Goal: Task Accomplishment & Management: Use online tool/utility

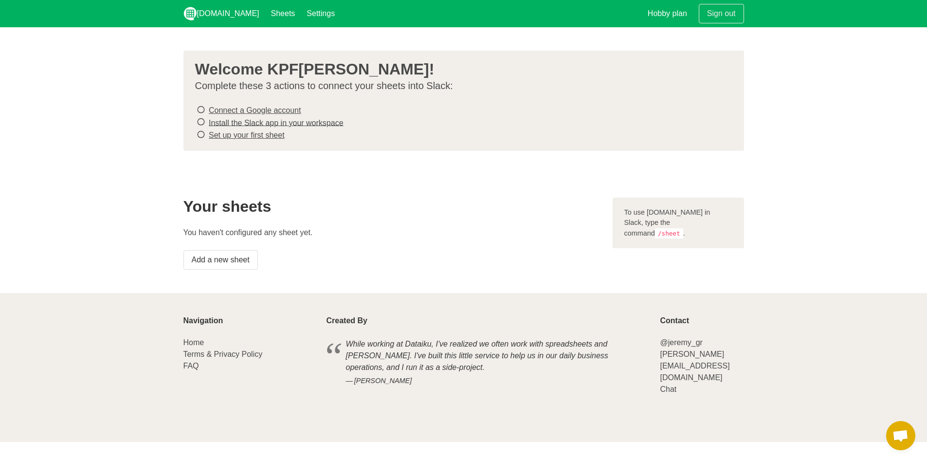
click at [248, 213] on h2 "Your sheets" at bounding box center [391, 206] width 417 height 18
click at [235, 264] on link "Add a new sheet" at bounding box center [220, 259] width 74 height 19
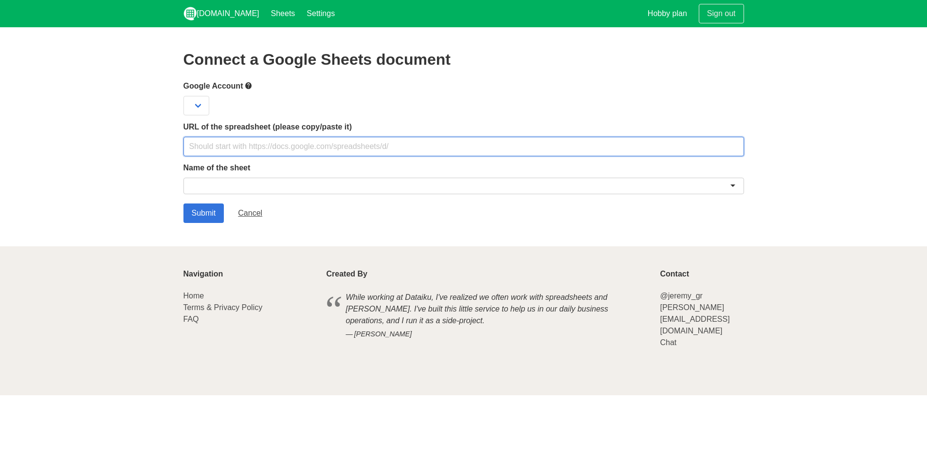
click at [290, 144] on input "text" at bounding box center [463, 146] width 560 height 19
paste input "https://docs.google.com/spreadsheets/d/1lGNkNI6diSnb0pODMn5f_l3wtlugleihRzpjgXW…"
type input "https://docs.google.com/spreadsheets/d/1lGNkNI6diSnb0pODMn5f_l3wtlugleihRzpjgXW…"
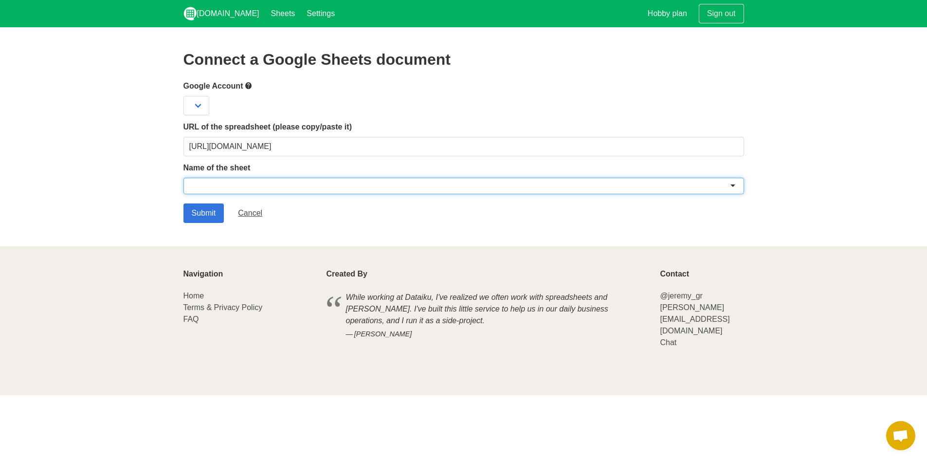
click at [241, 187] on div at bounding box center [463, 186] width 560 height 17
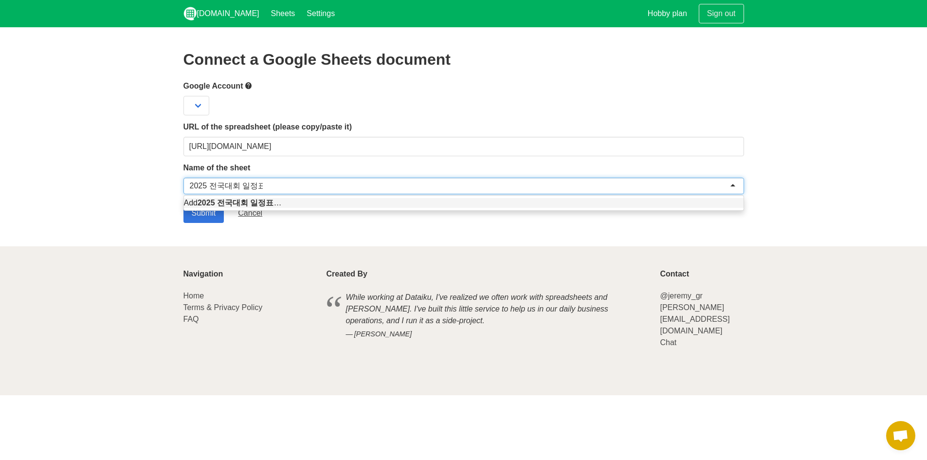
type input "2025 전국대회 일정표"
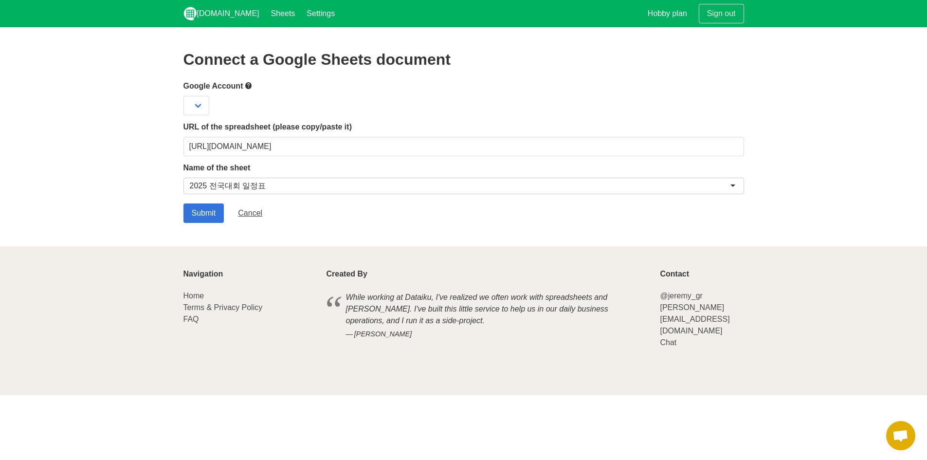
drag, startPoint x: 228, startPoint y: 214, endPoint x: 212, endPoint y: 214, distance: 16.1
click at [228, 215] on div "Submit Cancel" at bounding box center [463, 212] width 560 height 19
click at [212, 214] on input "Submit" at bounding box center [203, 212] width 41 height 19
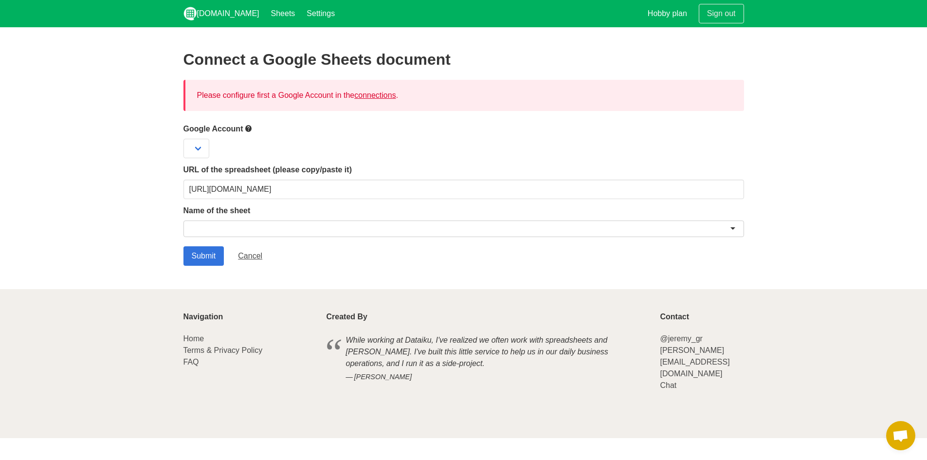
drag, startPoint x: 231, startPoint y: 95, endPoint x: 324, endPoint y: 89, distance: 93.6
click at [324, 89] on div "Please configure first a Google Account in the connections ." at bounding box center [463, 95] width 560 height 31
click at [433, 89] on div "Please configure first a Google Account in the connections ." at bounding box center [463, 95] width 560 height 31
click at [385, 95] on link "connections" at bounding box center [374, 95] width 41 height 8
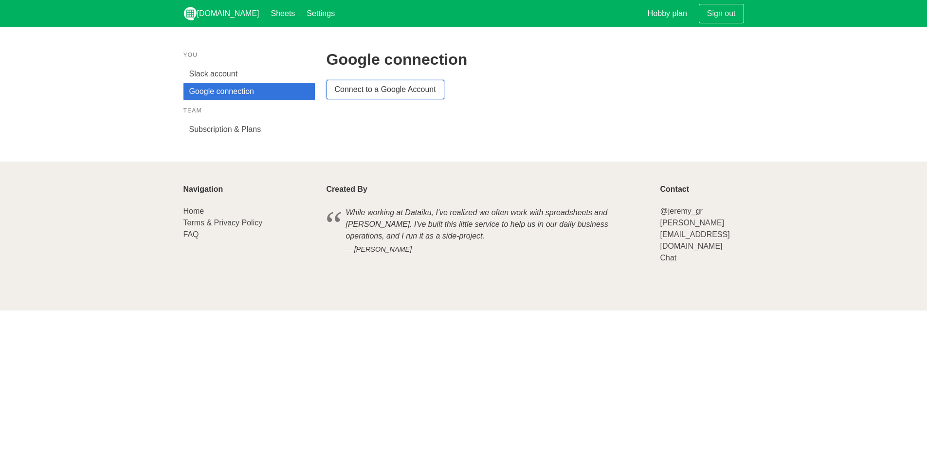
click at [415, 92] on link "Connect to a Google Account" at bounding box center [385, 89] width 118 height 19
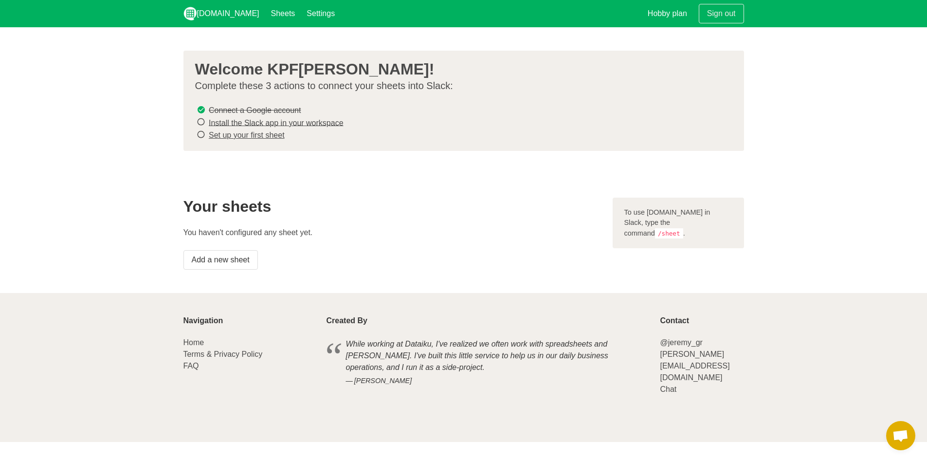
click at [264, 125] on link "Install the Slack app in your workspace" at bounding box center [276, 122] width 135 height 8
click at [189, 134] on div "Welcome KPF홍주영! Complete these 3 actions to connect your sheets into Slack: Con…" at bounding box center [463, 101] width 560 height 100
click at [201, 133] on icon at bounding box center [200, 134] width 9 height 13
click at [199, 131] on icon at bounding box center [200, 134] width 9 height 13
click at [200, 132] on icon at bounding box center [200, 134] width 9 height 13
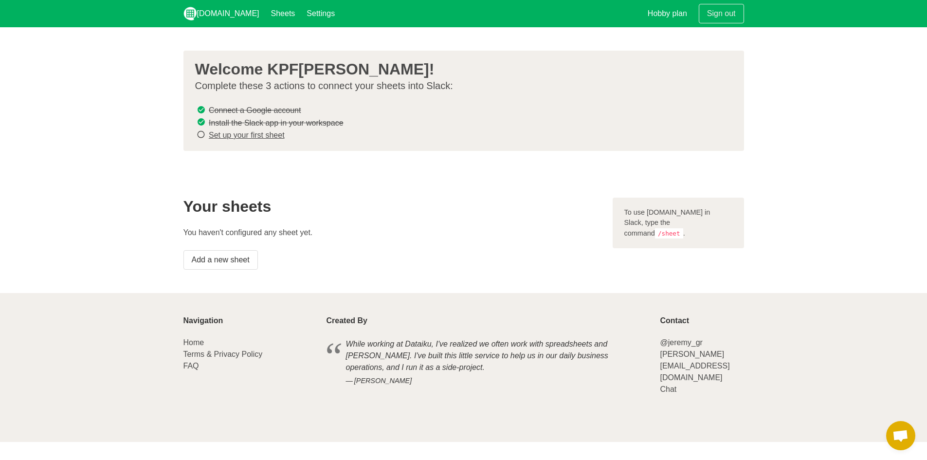
drag, startPoint x: 200, startPoint y: 140, endPoint x: 212, endPoint y: 131, distance: 14.3
click at [204, 138] on icon at bounding box center [200, 134] width 9 height 13
click at [231, 137] on link "Set up your first sheet" at bounding box center [247, 135] width 76 height 8
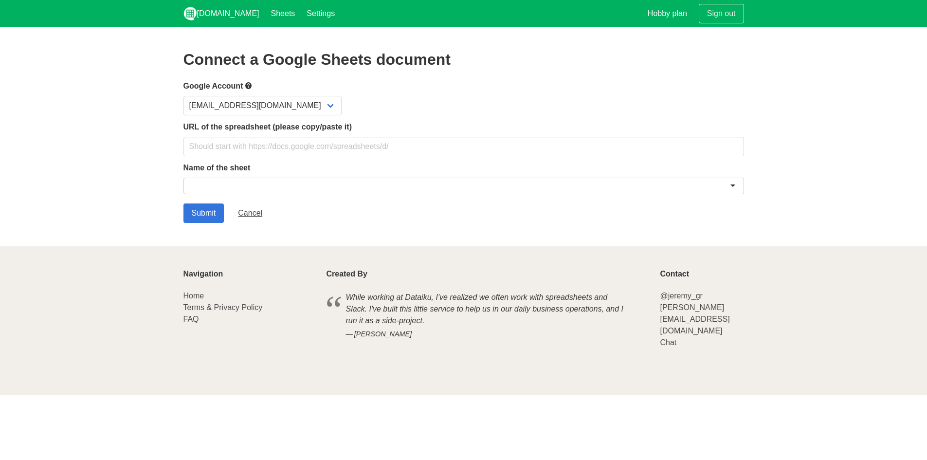
click at [214, 160] on form "Google Account [EMAIL_ADDRESS][DOMAIN_NAME] URL of the spreadsheet (please copy…" at bounding box center [463, 151] width 560 height 143
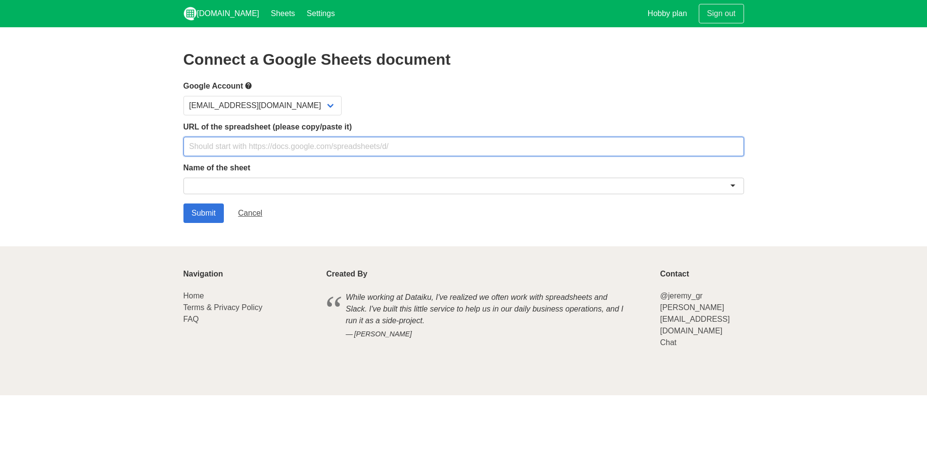
click at [230, 146] on input "text" at bounding box center [463, 146] width 560 height 19
paste input "isonghui200@gmail.com"
type input "isonghui200@gmail.com"
click at [313, 145] on input "text" at bounding box center [463, 146] width 560 height 19
paste input "https://docs.google.com/spreadsheets/d/1lGNkNI6diSnb0pODMn5f_l3wtlugleihRzpjgXW…"
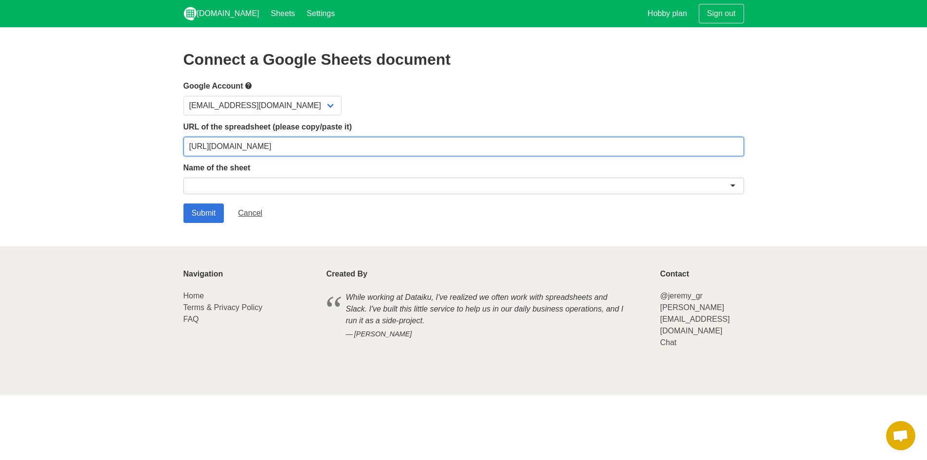
type input "[URL][DOMAIN_NAME]"
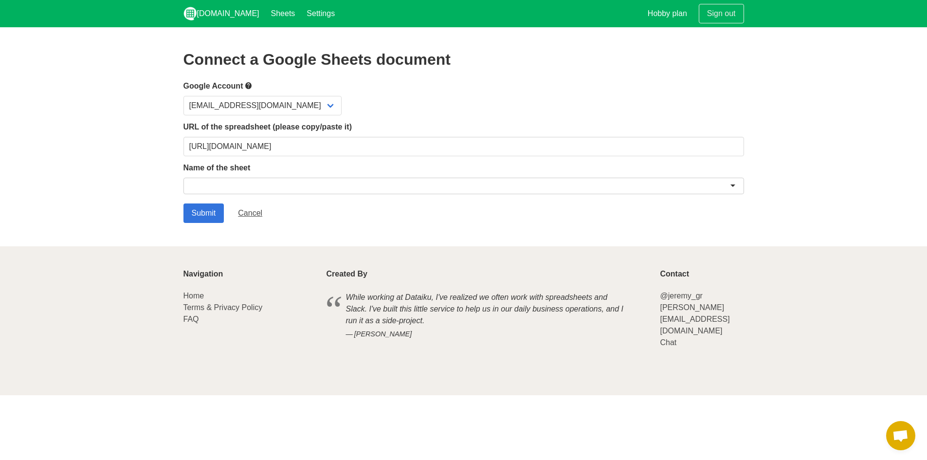
click at [223, 185] on div at bounding box center [463, 186] width 560 height 17
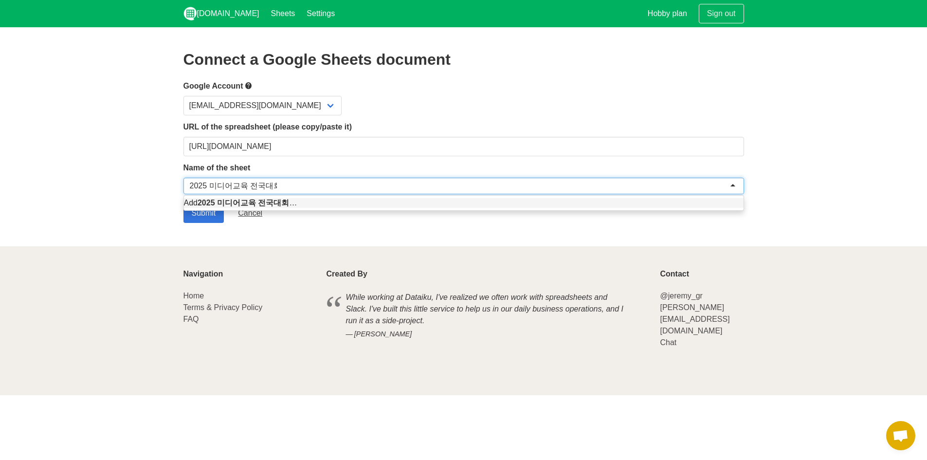
type input "2025 미디어교육 전국대회"
click at [215, 232] on section "Connect a Google Sheets document Google Account kpfjyad@gmail.com URL of the sp…" at bounding box center [463, 136] width 927 height 219
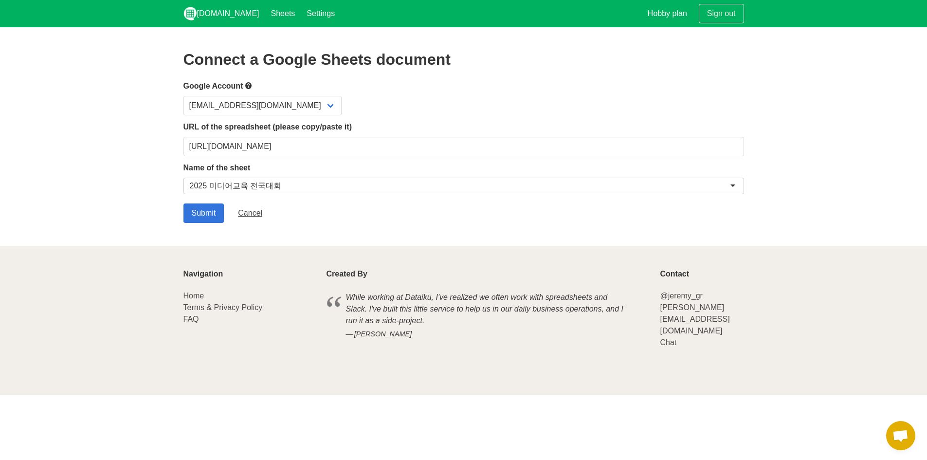
click at [212, 225] on section "Connect a Google Sheets document Google Account kpfjyad@gmail.com URL of the sp…" at bounding box center [463, 136] width 927 height 219
click at [212, 212] on input "Submit" at bounding box center [203, 212] width 41 height 19
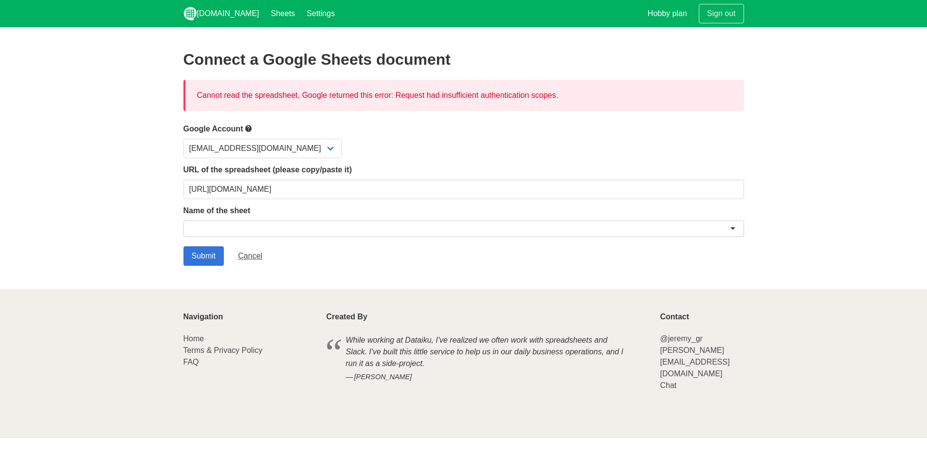
click at [307, 92] on div "Cannot read the spreadsheet, Google returned this error: Request had insufficie…" at bounding box center [463, 95] width 560 height 31
drag, startPoint x: 289, startPoint y: 104, endPoint x: 660, endPoint y: 102, distance: 370.6
click at [293, 104] on div "Cannot read the spreadsheet, Google returned this error: Request had insufficie…" at bounding box center [463, 95] width 560 height 31
click at [662, 103] on div "Cannot read the spreadsheet, Google returned this error: Request had insufficie…" at bounding box center [463, 95] width 560 height 31
drag, startPoint x: 561, startPoint y: 101, endPoint x: 440, endPoint y: 112, distance: 121.6
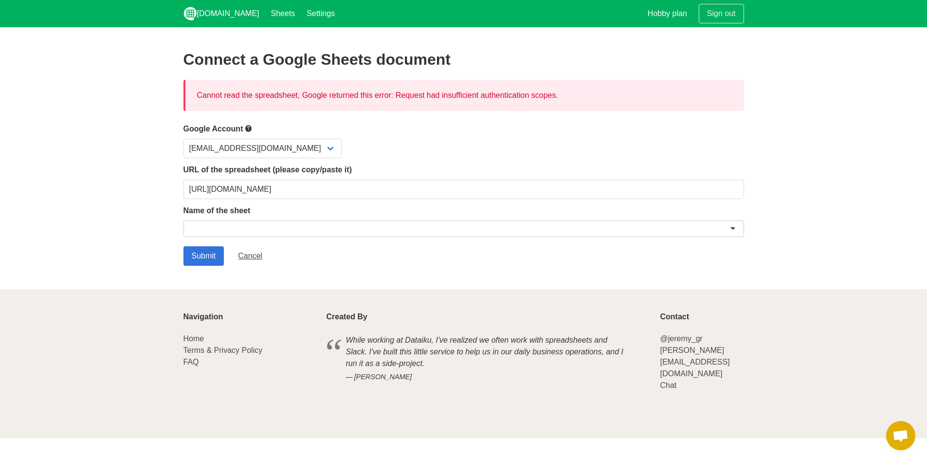
click at [440, 112] on div "Connect a Google Sheets document Cannot read the spreadsheet, Google returned t…" at bounding box center [463, 158] width 560 height 215
click at [489, 119] on div "Connect a Google Sheets document Cannot read the spreadsheet, Google returned t…" at bounding box center [463, 158] width 560 height 215
click at [249, 111] on div "Connect a Google Sheets document Cannot read the spreadsheet, Google returned t…" at bounding box center [463, 158] width 560 height 215
click at [232, 225] on div at bounding box center [463, 228] width 560 height 17
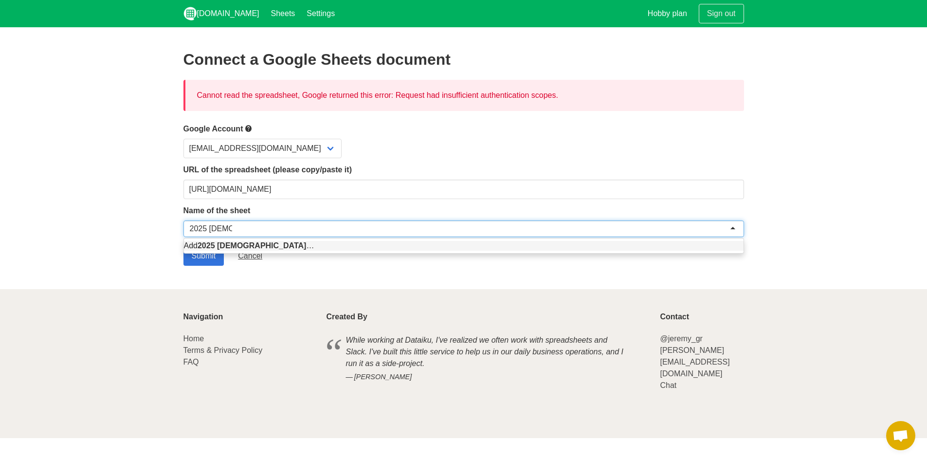
click at [201, 251] on div "Add 2025 [DEMOGRAPHIC_DATA] …" at bounding box center [463, 245] width 559 height 15
type input "2025 [DEMOGRAPHIC_DATA]"
drag, startPoint x: 202, startPoint y: 268, endPoint x: 203, endPoint y: 262, distance: 6.4
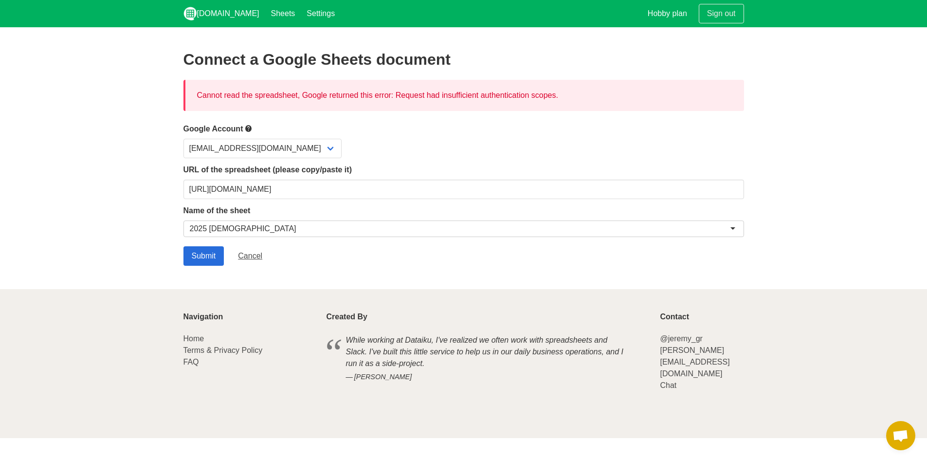
click at [203, 268] on section "Connect a Google Sheets document Cannot read the spreadsheet, Google returned t…" at bounding box center [463, 158] width 927 height 262
click at [204, 261] on input "Submit" at bounding box center [203, 255] width 41 height 19
drag, startPoint x: 233, startPoint y: 223, endPoint x: 240, endPoint y: 199, distance: 24.3
click at [233, 223] on div at bounding box center [463, 228] width 560 height 17
drag, startPoint x: 188, startPoint y: 96, endPoint x: 559, endPoint y: 59, distance: 372.9
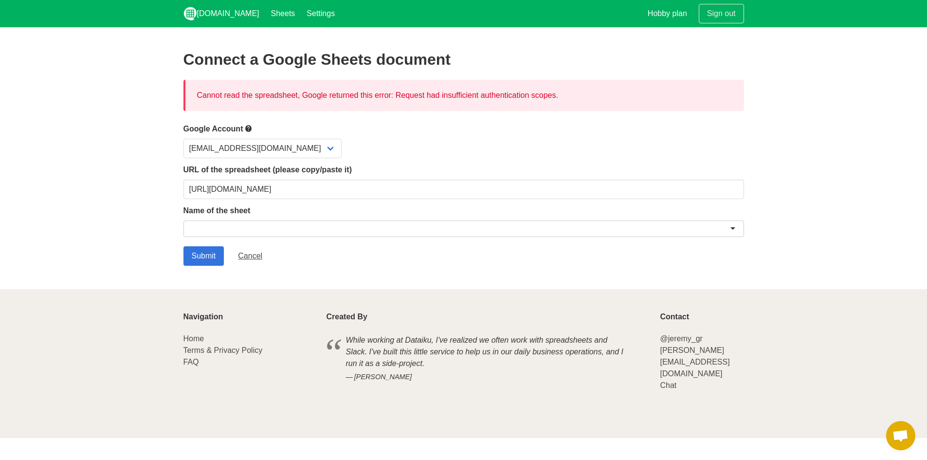
click at [627, 94] on div "Cannot read the spreadsheet, Google returned this error: Request had insufficie…" at bounding box center [463, 95] width 560 height 31
copy div "Cannot read the spreadsheet, Google returned this error: Request had insufficie…"
click at [371, 138] on div "Google Account kpfjyad@gmail.com" at bounding box center [463, 141] width 560 height 36
click at [277, 169] on label "URL of the spreadsheet (please copy/paste it)" at bounding box center [463, 170] width 560 height 12
click at [271, 147] on select "[EMAIL_ADDRESS][DOMAIN_NAME]" at bounding box center [262, 148] width 158 height 19
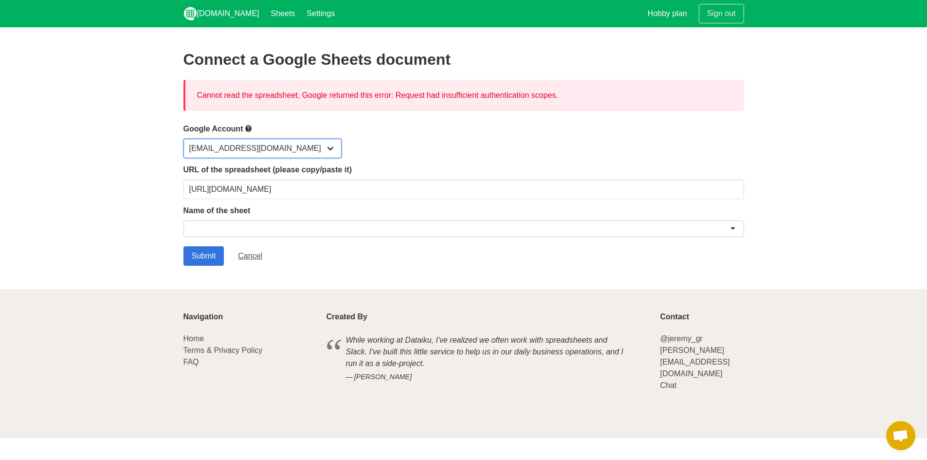
click at [270, 147] on select "[EMAIL_ADDRESS][DOMAIN_NAME]" at bounding box center [262, 148] width 158 height 19
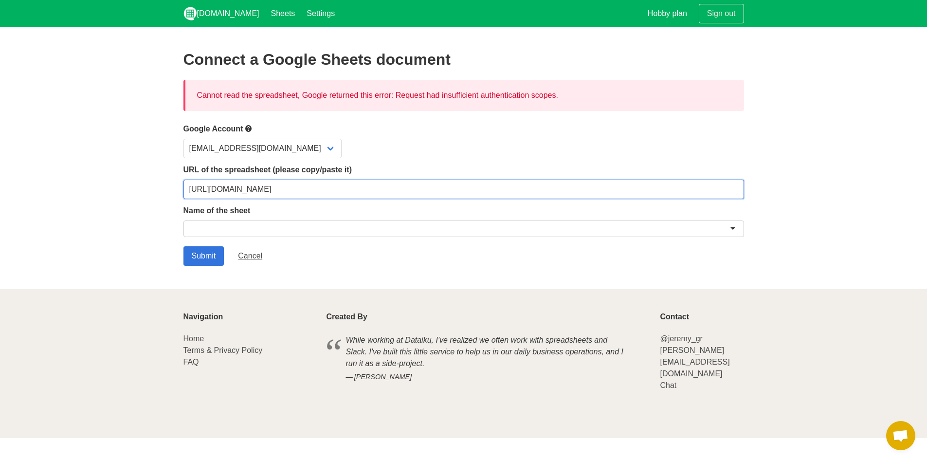
click at [263, 183] on input "[URL][DOMAIN_NAME]" at bounding box center [463, 188] width 560 height 19
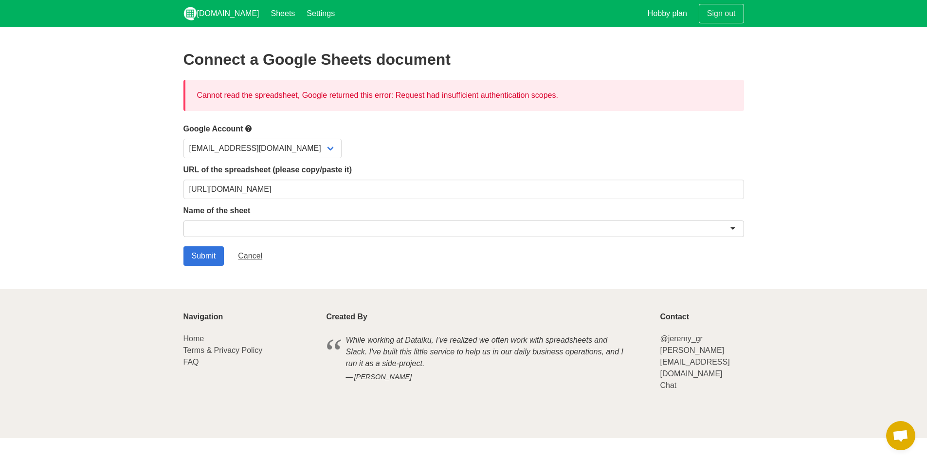
click at [568, 155] on div "[EMAIL_ADDRESS][DOMAIN_NAME]" at bounding box center [463, 148] width 560 height 19
